Goal: Check status: Check status

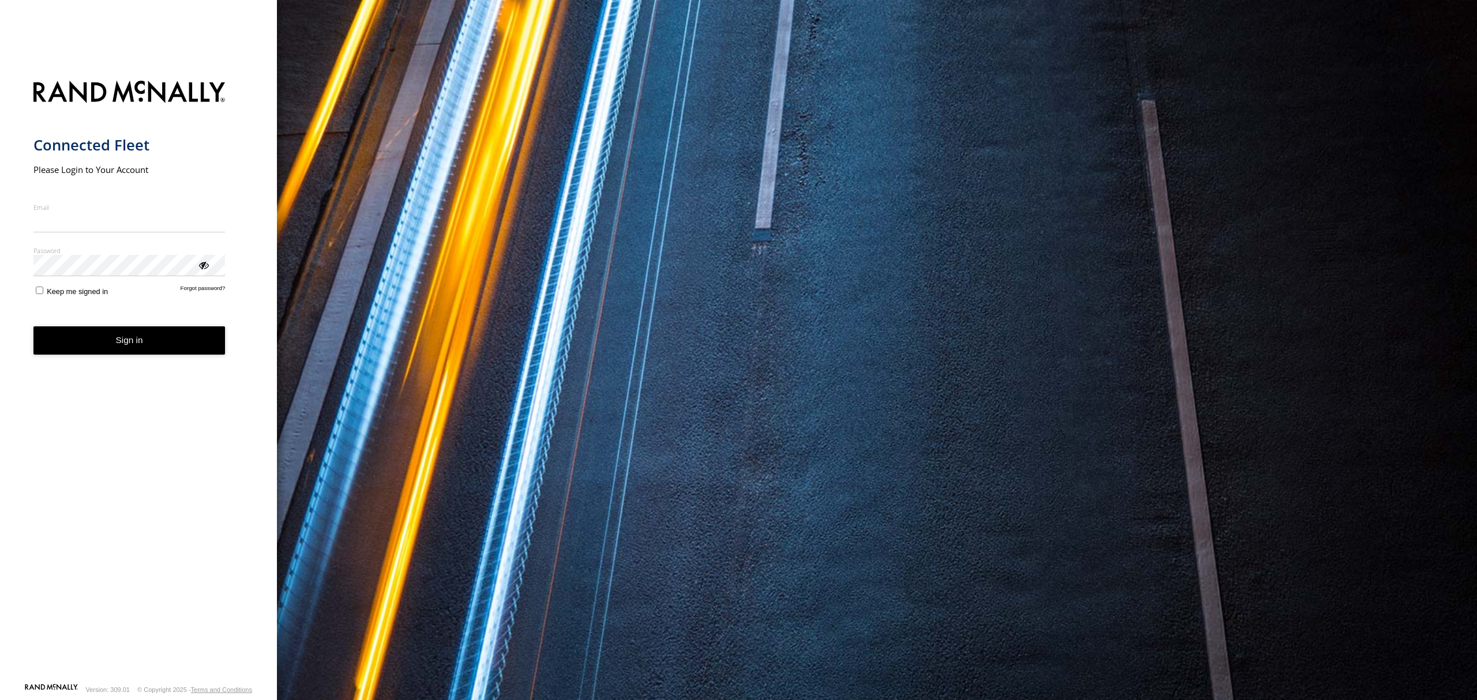
type input "**********"
click at [152, 340] on button "Sign in" at bounding box center [129, 341] width 192 height 28
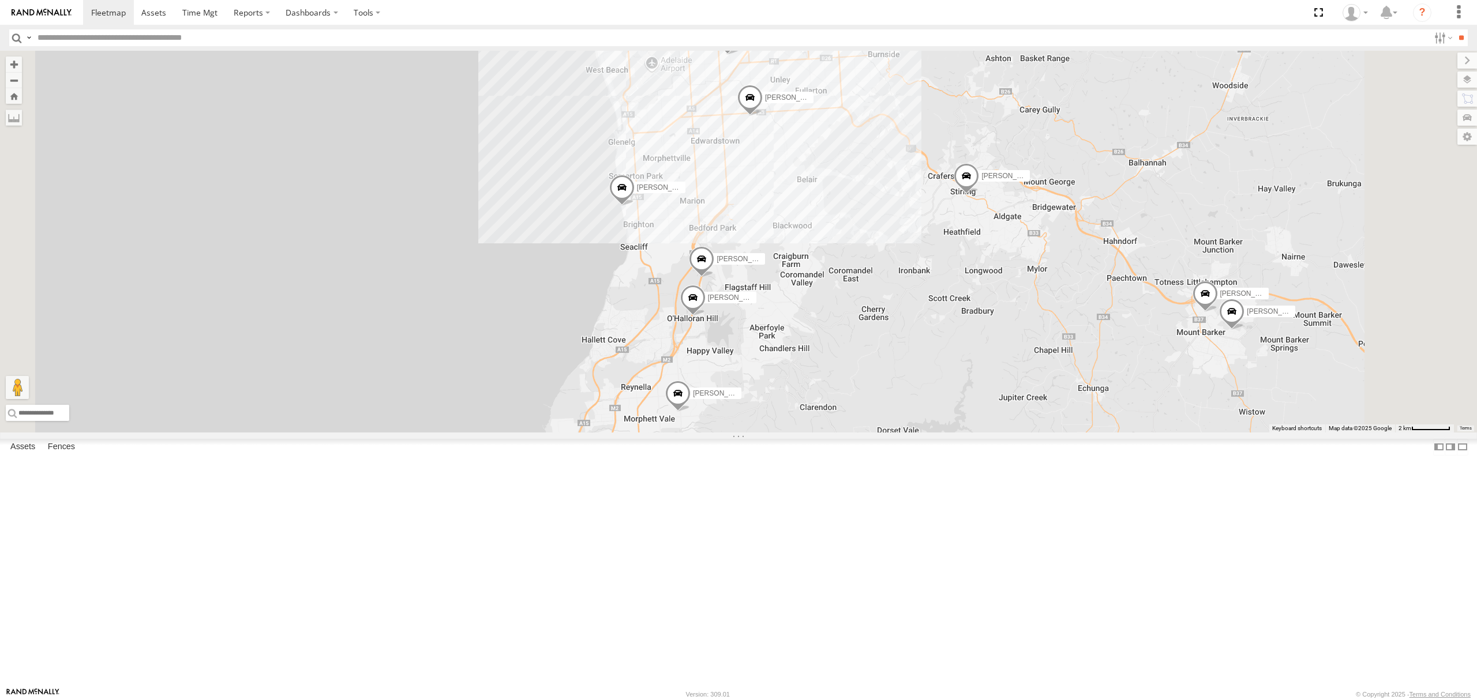
drag, startPoint x: 878, startPoint y: 297, endPoint x: 878, endPoint y: 369, distance: 72.7
click at [878, 365] on div "[PERSON_NAME] [PERSON_NAME] [PERSON_NAME] [PERSON_NAME] [PERSON_NAME] [PERSON_N…" at bounding box center [738, 242] width 1477 height 382
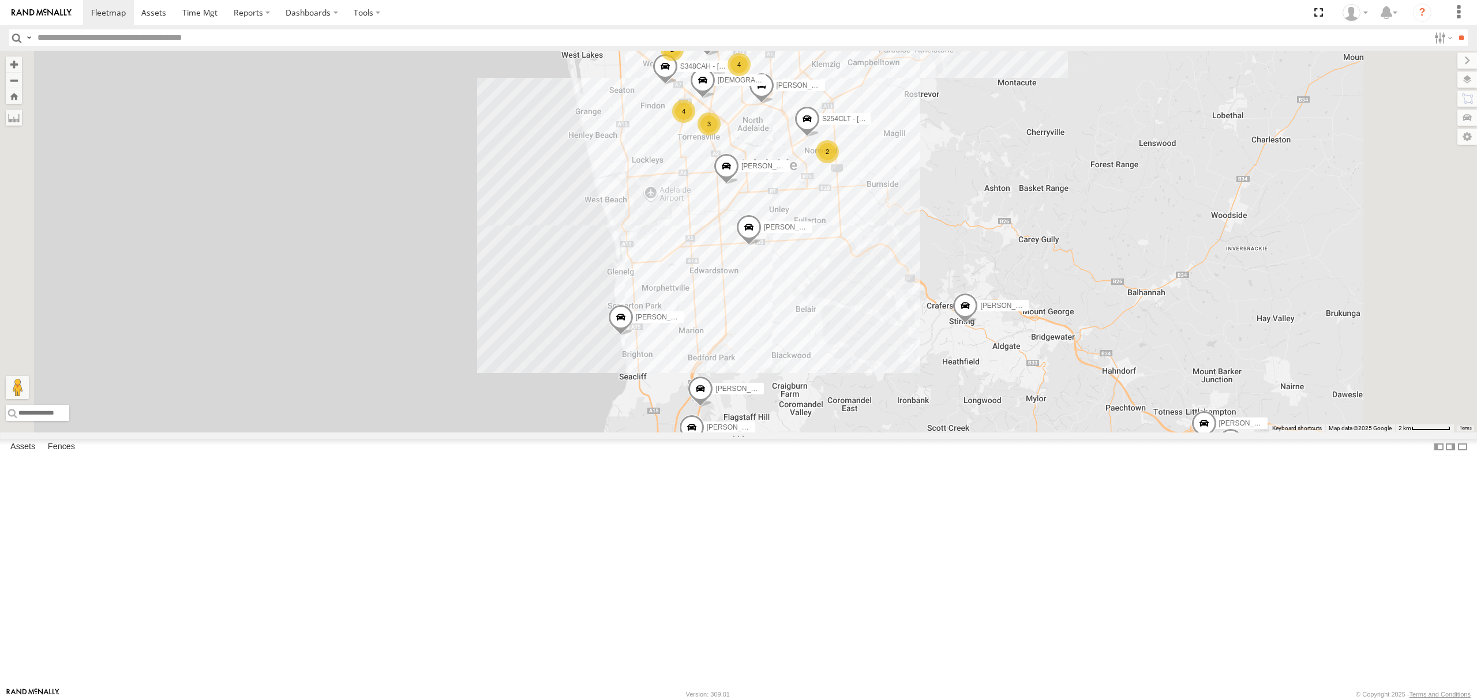
drag, startPoint x: 776, startPoint y: 286, endPoint x: 785, endPoint y: 307, distance: 22.8
click at [781, 307] on div "[PERSON_NAME] [PERSON_NAME] [PERSON_NAME] [PERSON_NAME] [PERSON_NAME] [PERSON_N…" at bounding box center [738, 242] width 1477 height 382
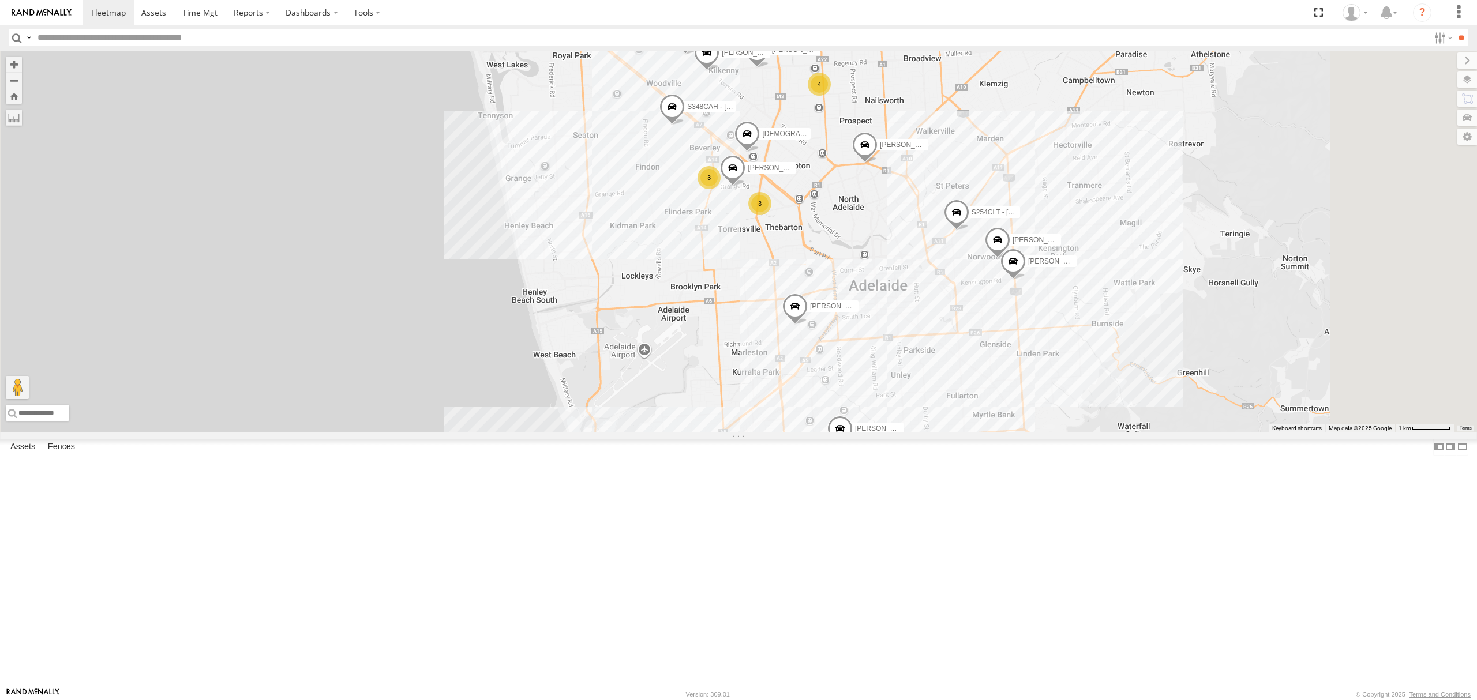
drag, startPoint x: 914, startPoint y: 231, endPoint x: 856, endPoint y: 323, distance: 109.2
click at [861, 319] on div "[PERSON_NAME] [PERSON_NAME] [PERSON_NAME] [PERSON_NAME] [PERSON_NAME] [PERSON_N…" at bounding box center [738, 242] width 1477 height 382
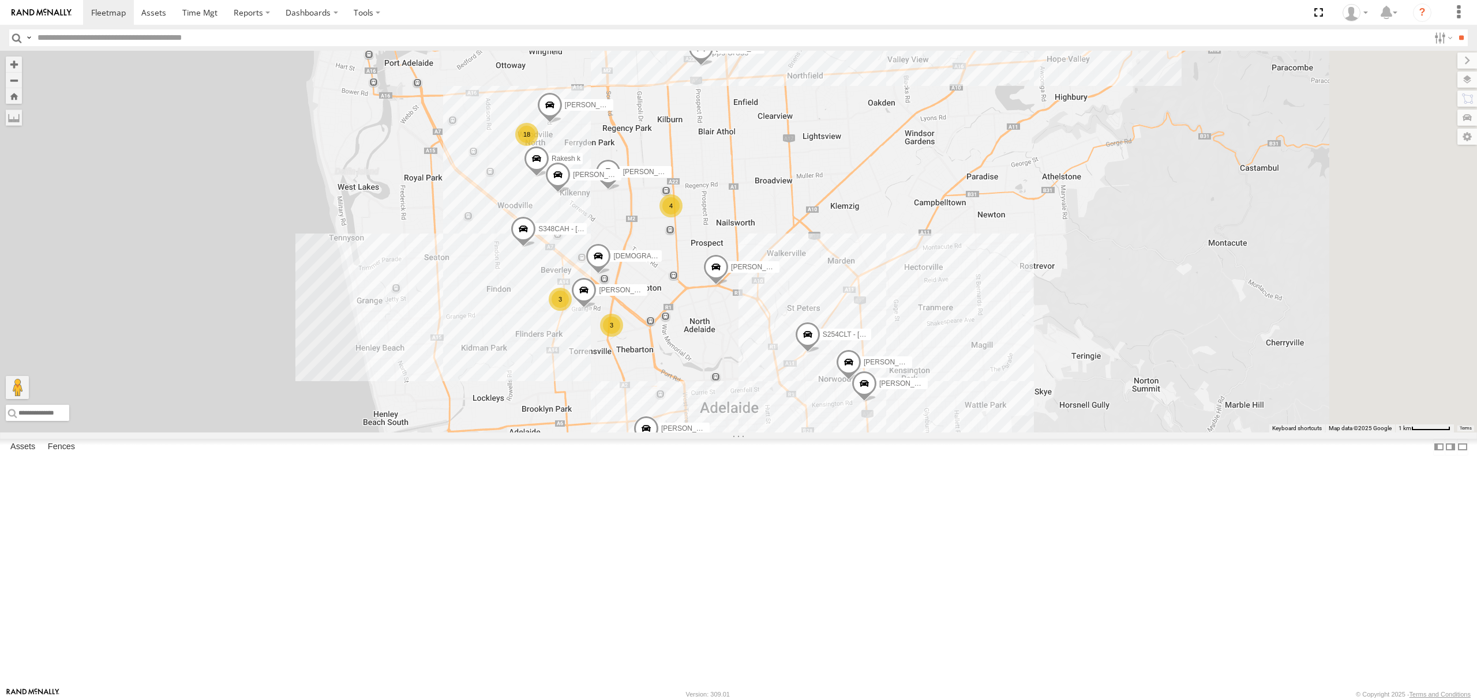
drag, startPoint x: 921, startPoint y: 294, endPoint x: 855, endPoint y: 201, distance: 114.1
click at [856, 201] on div "[PERSON_NAME] [PERSON_NAME] [PERSON_NAME] [PERSON_NAME] [PERSON_NAME] [PERSON_N…" at bounding box center [738, 242] width 1477 height 382
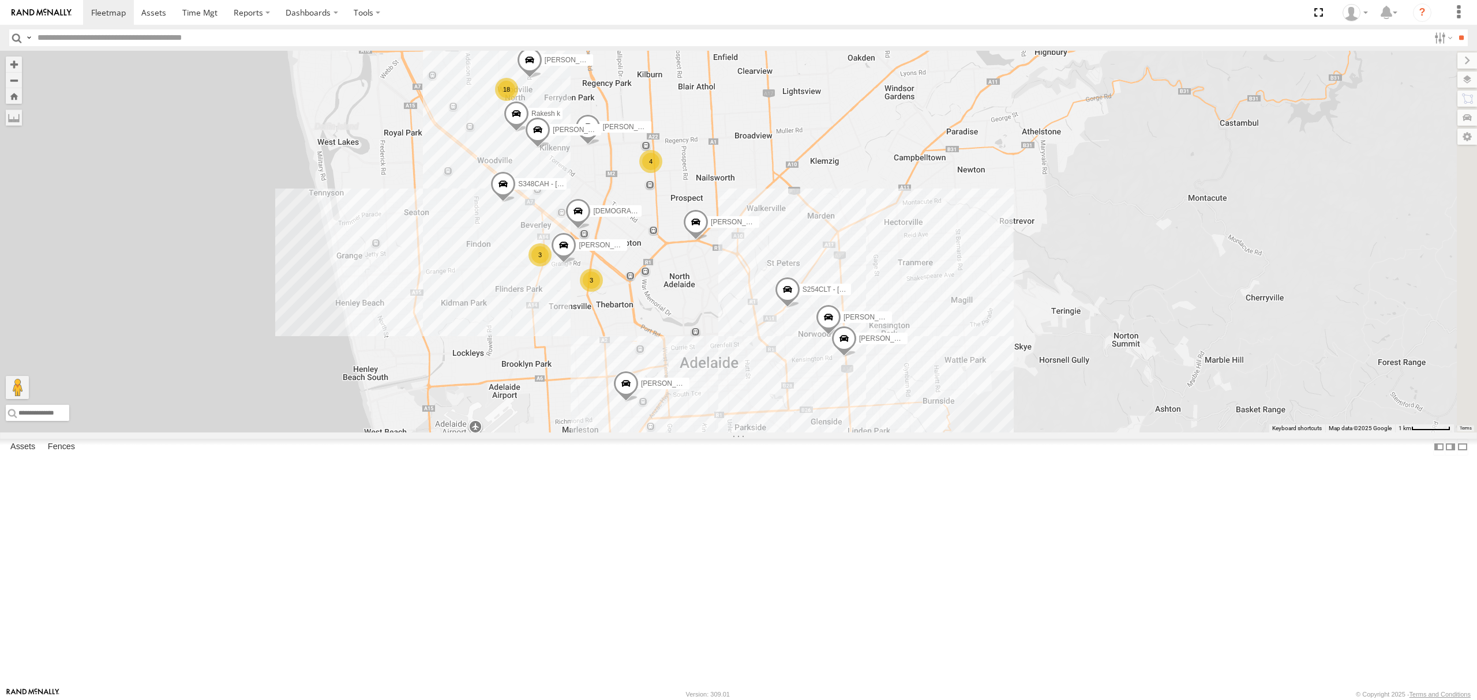
drag, startPoint x: 852, startPoint y: 220, endPoint x: 882, endPoint y: 246, distance: 39.7
click at [880, 245] on div "[PERSON_NAME] [PERSON_NAME] [PERSON_NAME] [PERSON_NAME] [PERSON_NAME] [PERSON_N…" at bounding box center [738, 242] width 1477 height 382
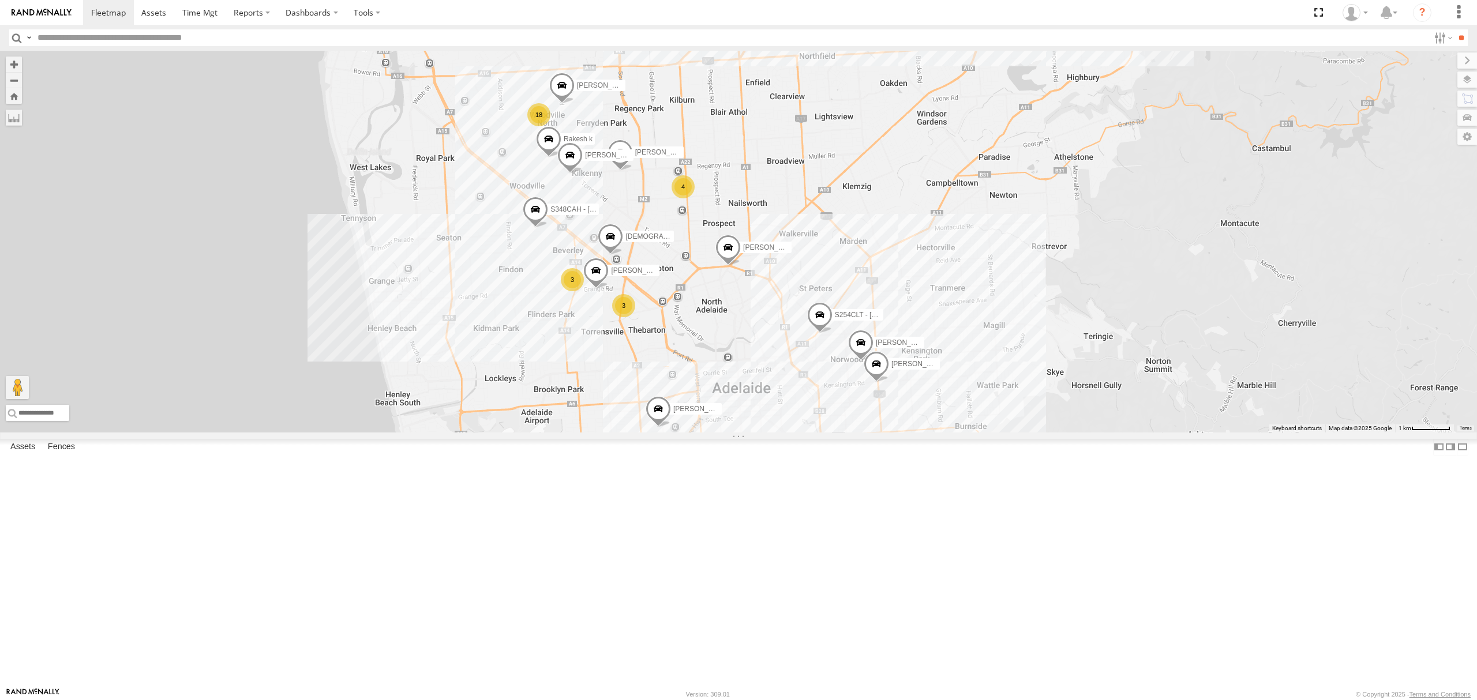
drag, startPoint x: 66, startPoint y: 145, endPoint x: 79, endPoint y: 145, distance: 13.3
click at [0, 0] on div "All Assets" at bounding box center [0, 0] width 0 height 0
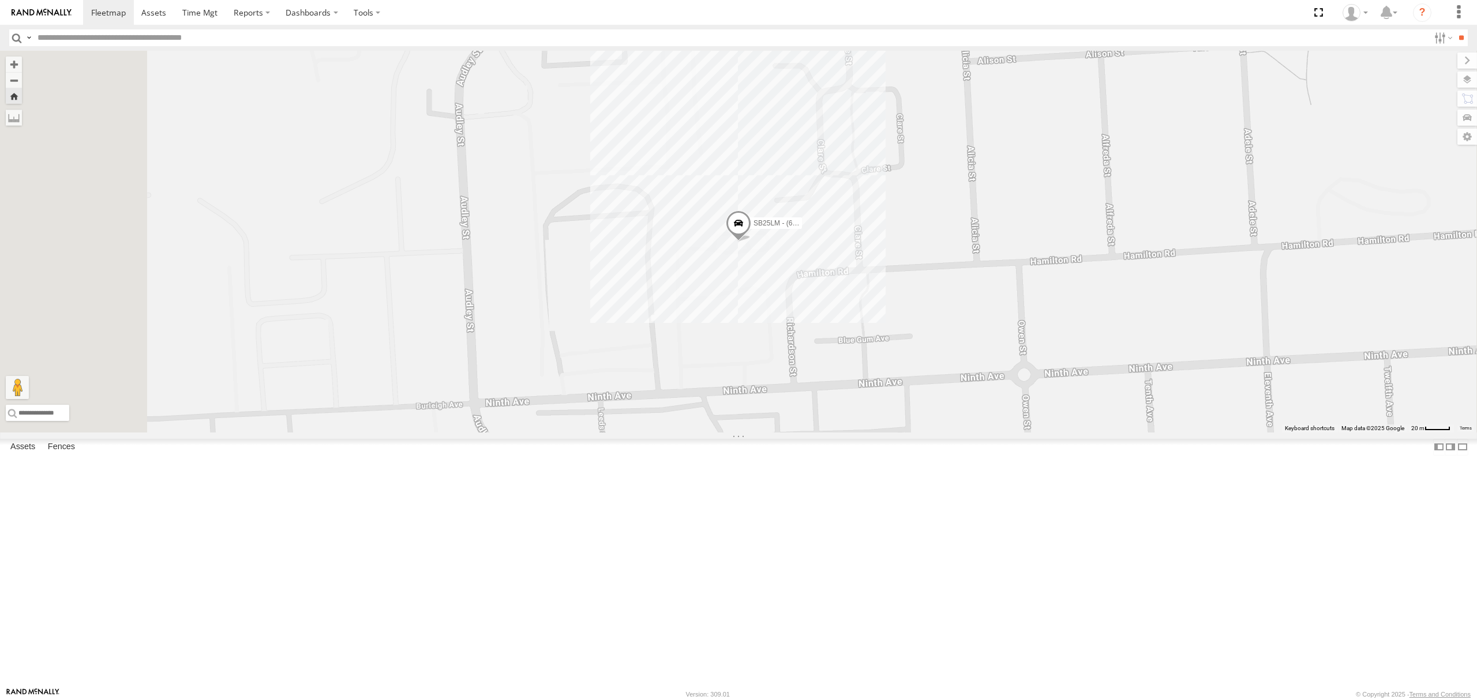
click at [0, 0] on div "S348CAH - [PERSON_NAME] All Assets" at bounding box center [0, 0] width 0 height 0
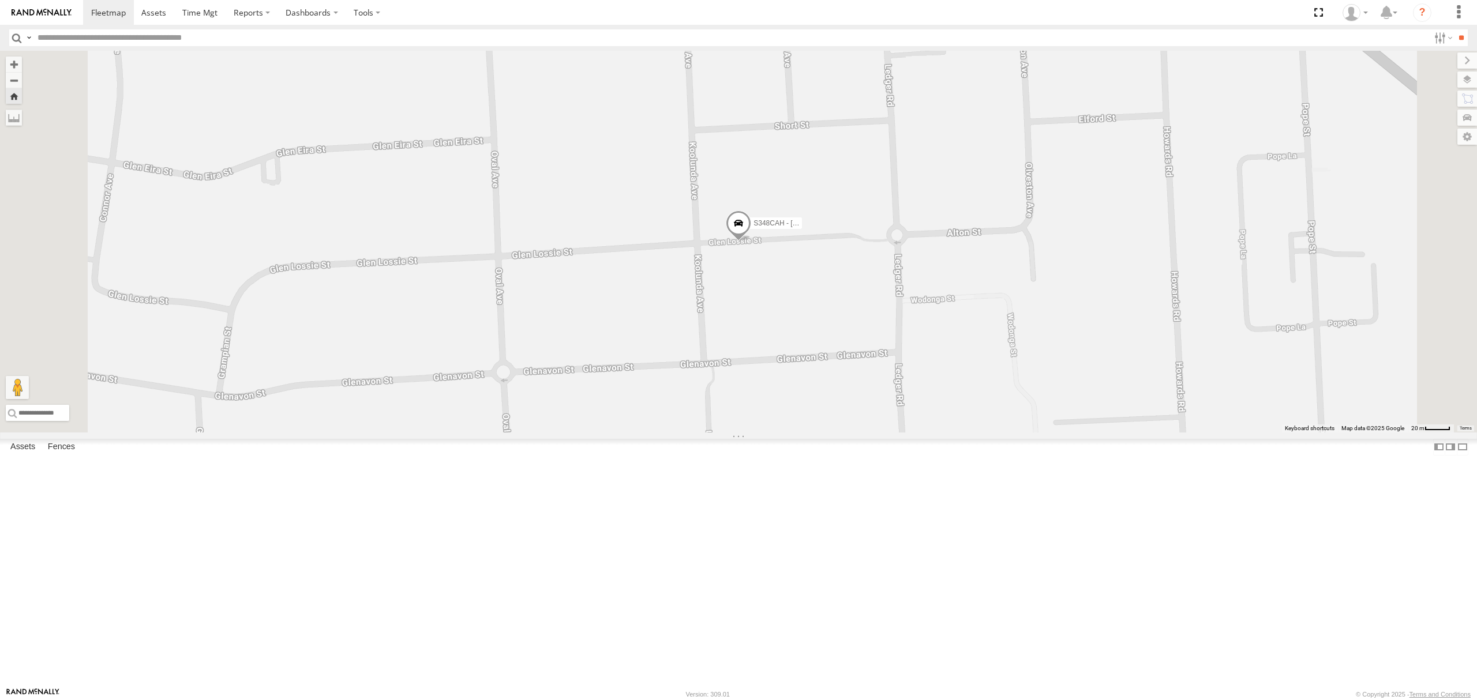
click at [0, 0] on div "S264CKI - Fridge It Crafter" at bounding box center [0, 0] width 0 height 0
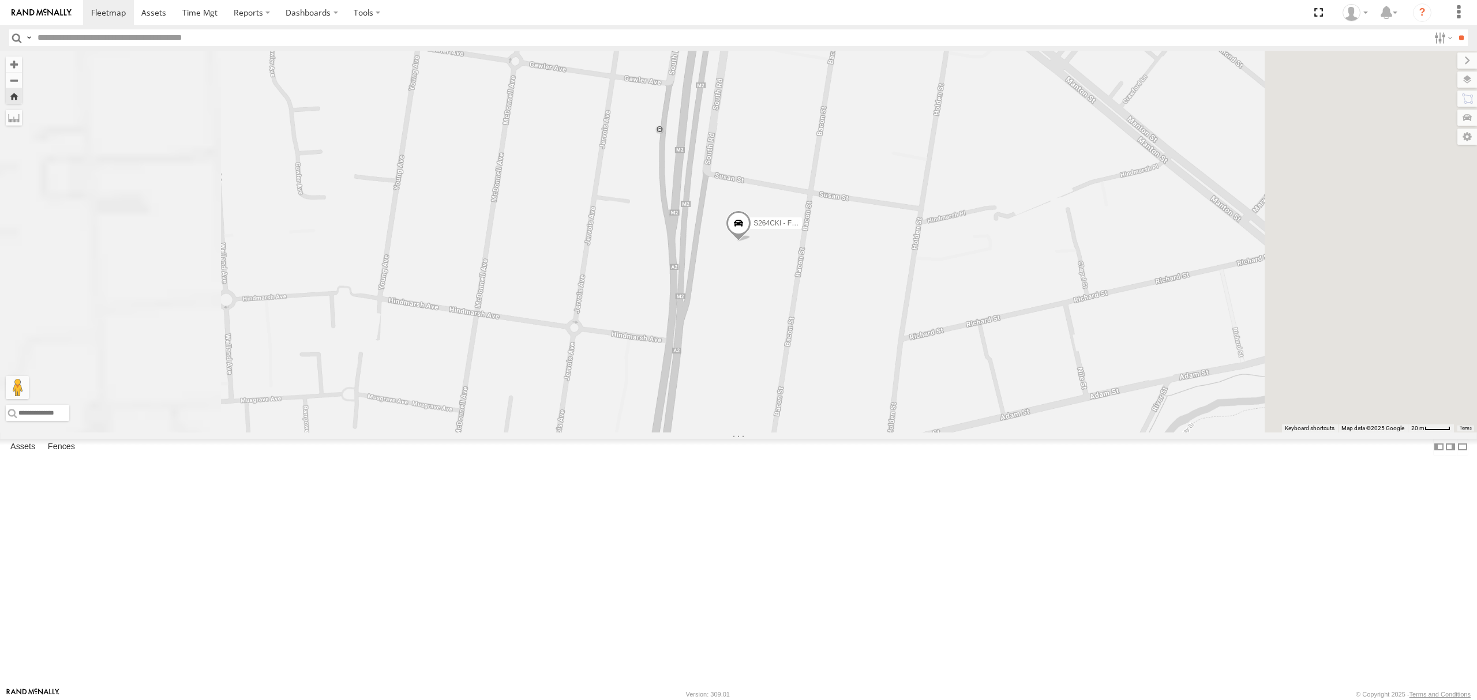
click at [0, 0] on div "SB26LM - (3P HINO) R7" at bounding box center [0, 0] width 0 height 0
